Goal: Information Seeking & Learning: Learn about a topic

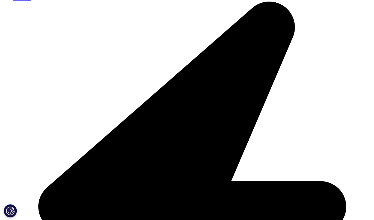
scroll to position [158, 0]
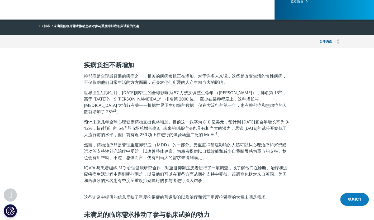
click at [274, 92] on span "世界卫生组织估计，[DATE]抑郁症的全球影响为 57 万残疾调整生命年 （[PERSON_NAME]），排名第 13 位 ，高于 [DATE]的 19 [P…" at bounding box center [185, 102] width 203 height 25
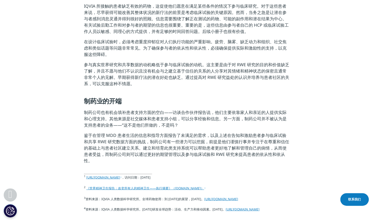
scroll to position [501, 0]
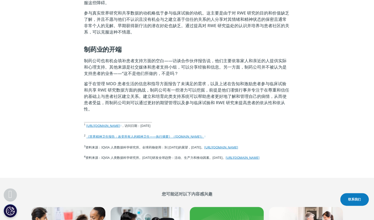
click at [121, 123] on link "https://www.who.int/data/gho/data/themes/mortality-and-global-health-estimates/…" at bounding box center [103, 125] width 35 height 4
click at [154, 139] on link "《世界精神卫生报告：改变所有人的精神卫生——执行摘要》（who.int）" at bounding box center [145, 136] width 119 height 4
click at [121, 123] on link "https://www.who.int/data/gho/data/themes/mortality-and-global-health-estimates/…" at bounding box center [103, 125] width 35 height 4
click at [226, 160] on link "https://www.iqvia.com/insights/the-iqvia-institute/reports-and-publications/rep…" at bounding box center [243, 157] width 34 height 4
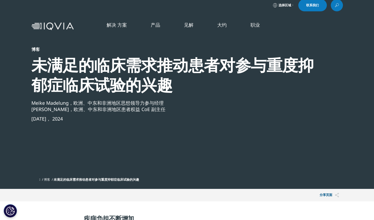
scroll to position [0, 0]
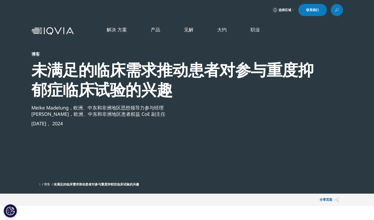
drag, startPoint x: 5, startPoint y: 95, endPoint x: 39, endPoint y: 62, distance: 47.2
click at [5, 95] on section "博客 未满足的临床需求推动患者对参与重度抑郁症临床试验的兴趣 Meike Madelung，欧洲、中东和非洲地区思想领导力参与经理 Brigida Chave…" at bounding box center [187, 97] width 374 height 194
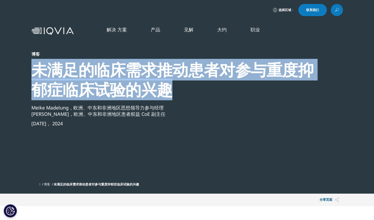
drag, startPoint x: 34, startPoint y: 67, endPoint x: 176, endPoint y: 87, distance: 143.9
click at [176, 87] on div "未满足的临床需求推动患者对参与重度抑郁症临床试验的兴趣" at bounding box center [172, 80] width 283 height 40
copy div "未满足的临床需求推动患者对参与重度抑郁症临床试验的兴趣"
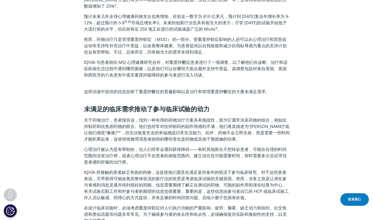
scroll to position [264, 0]
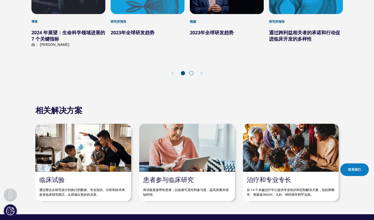
scroll to position [1504, 0]
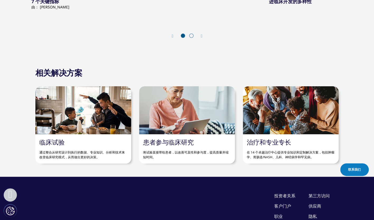
click at [192, 36] on span at bounding box center [191, 36] width 4 height 4
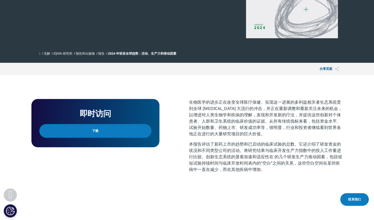
scroll to position [0, 0]
